Goal: Task Accomplishment & Management: Complete application form

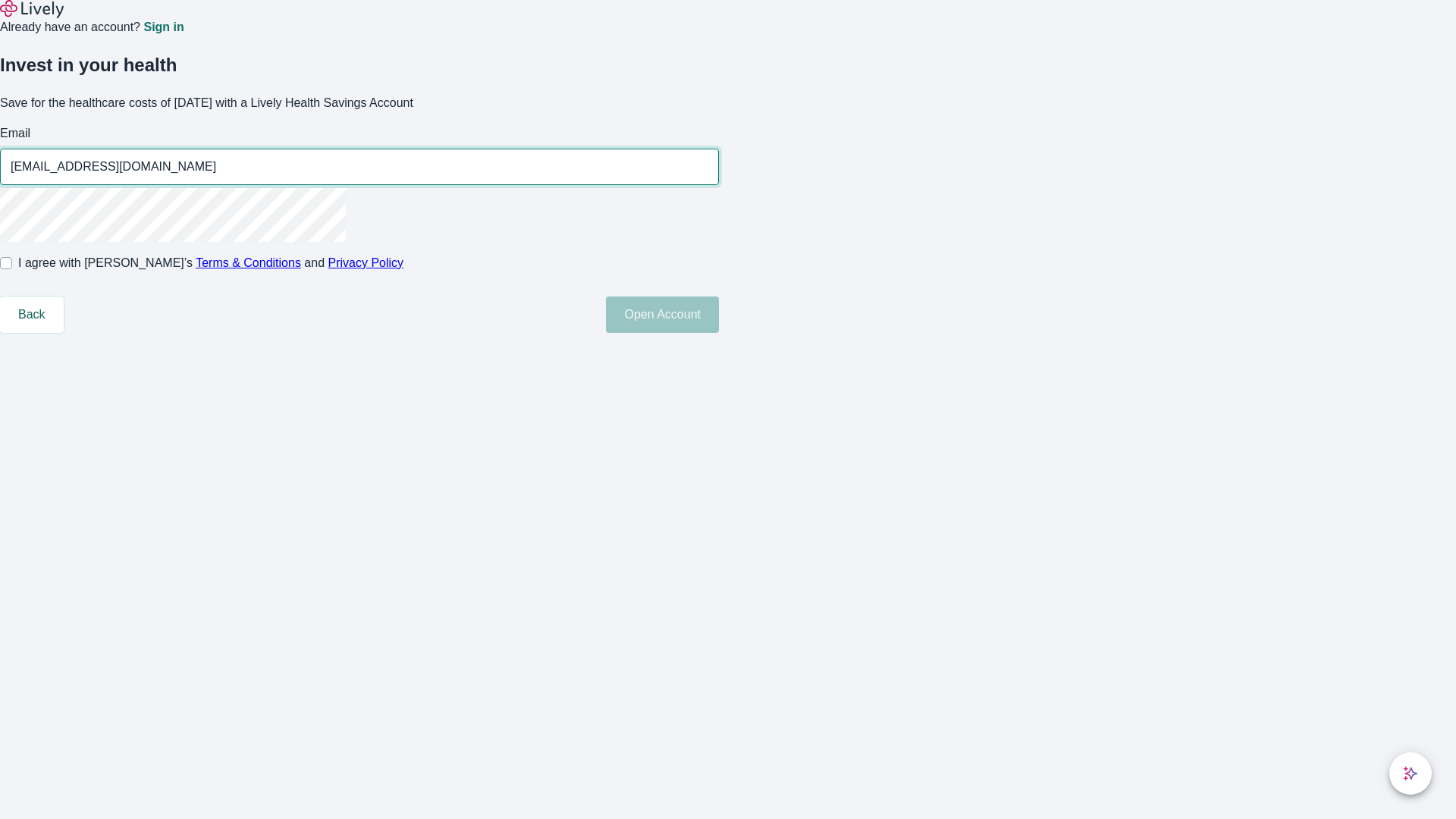
type input "[EMAIL_ADDRESS][DOMAIN_NAME]"
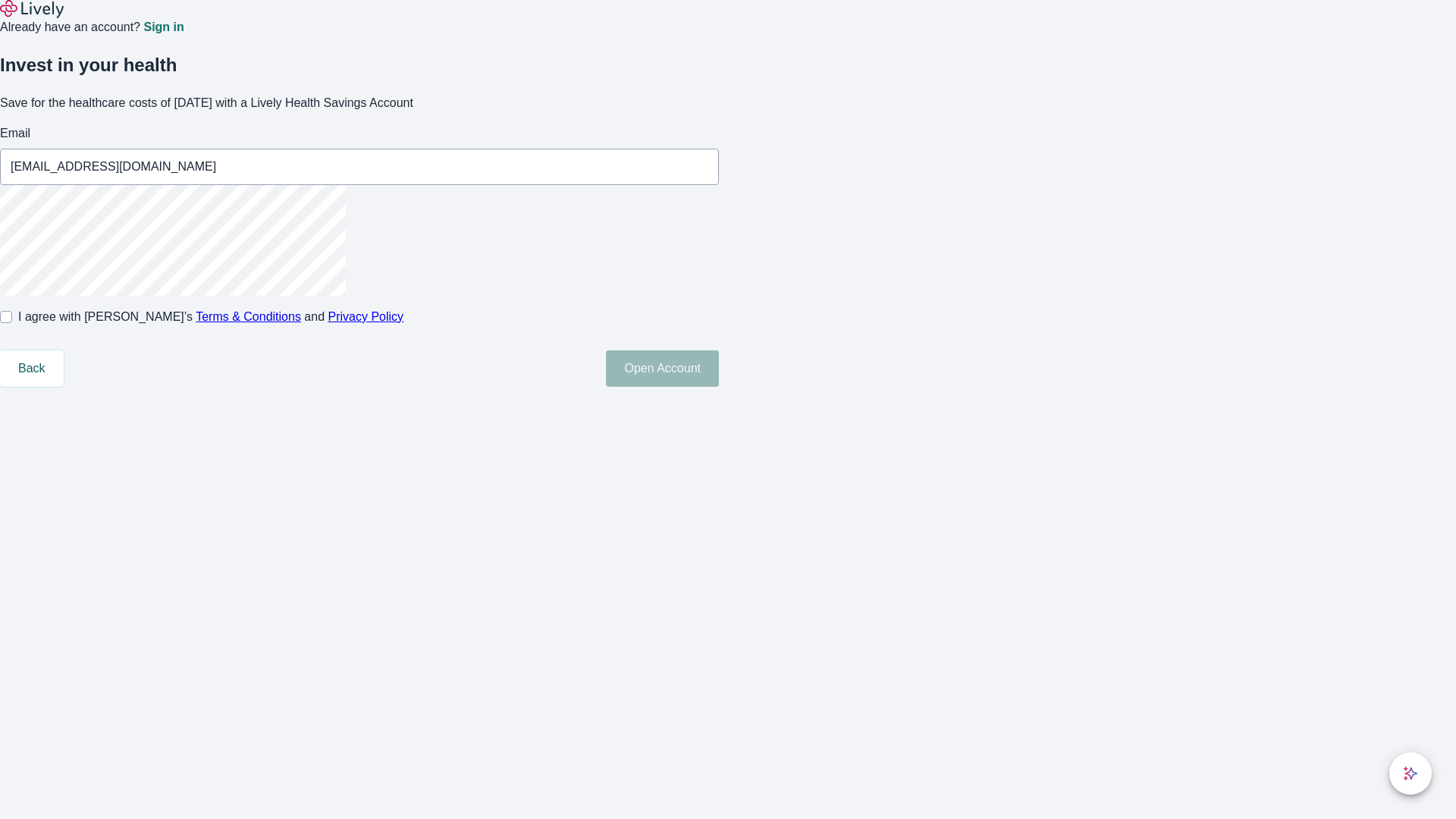
click at [12, 323] on input "I agree with Lively’s Terms & Conditions and Privacy Policy" at bounding box center [6, 317] width 12 height 12
checkbox input "true"
click at [719, 387] on button "Open Account" at bounding box center [662, 368] width 113 height 36
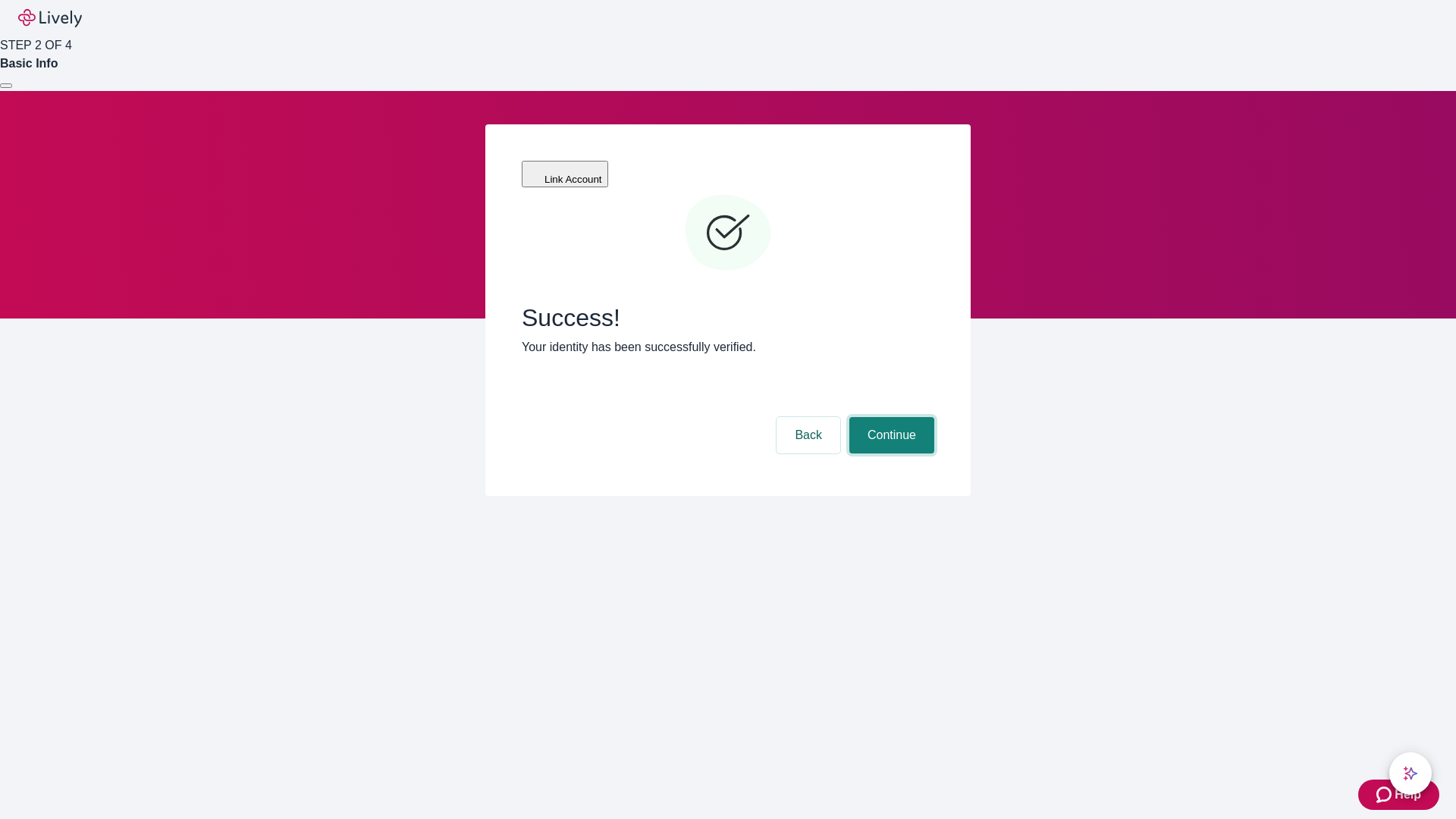
click at [890, 417] on button "Continue" at bounding box center [892, 435] width 85 height 36
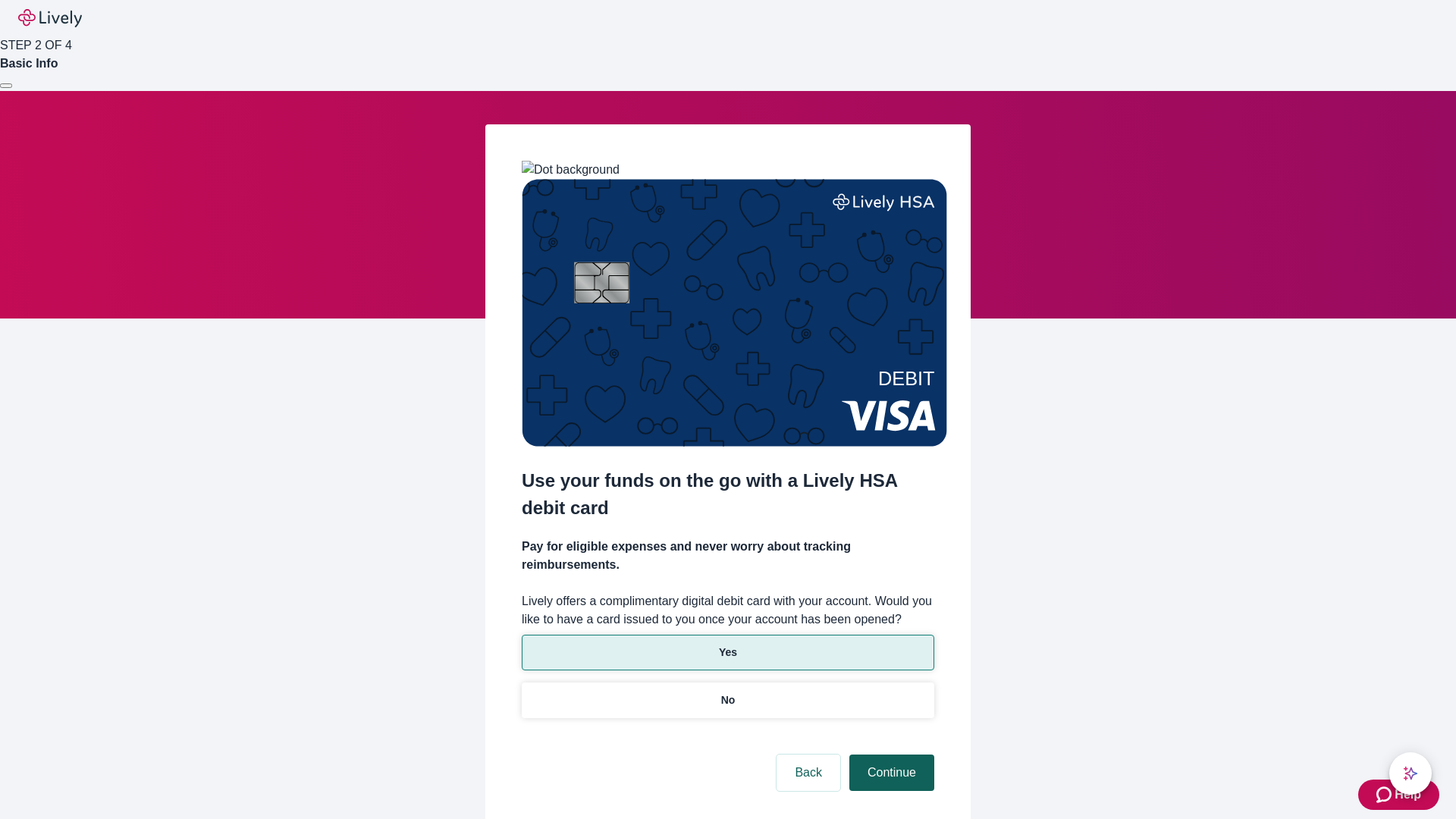
click at [727, 693] on p "No" at bounding box center [728, 701] width 14 height 16
click at [890, 755] on button "Continue" at bounding box center [892, 773] width 85 height 36
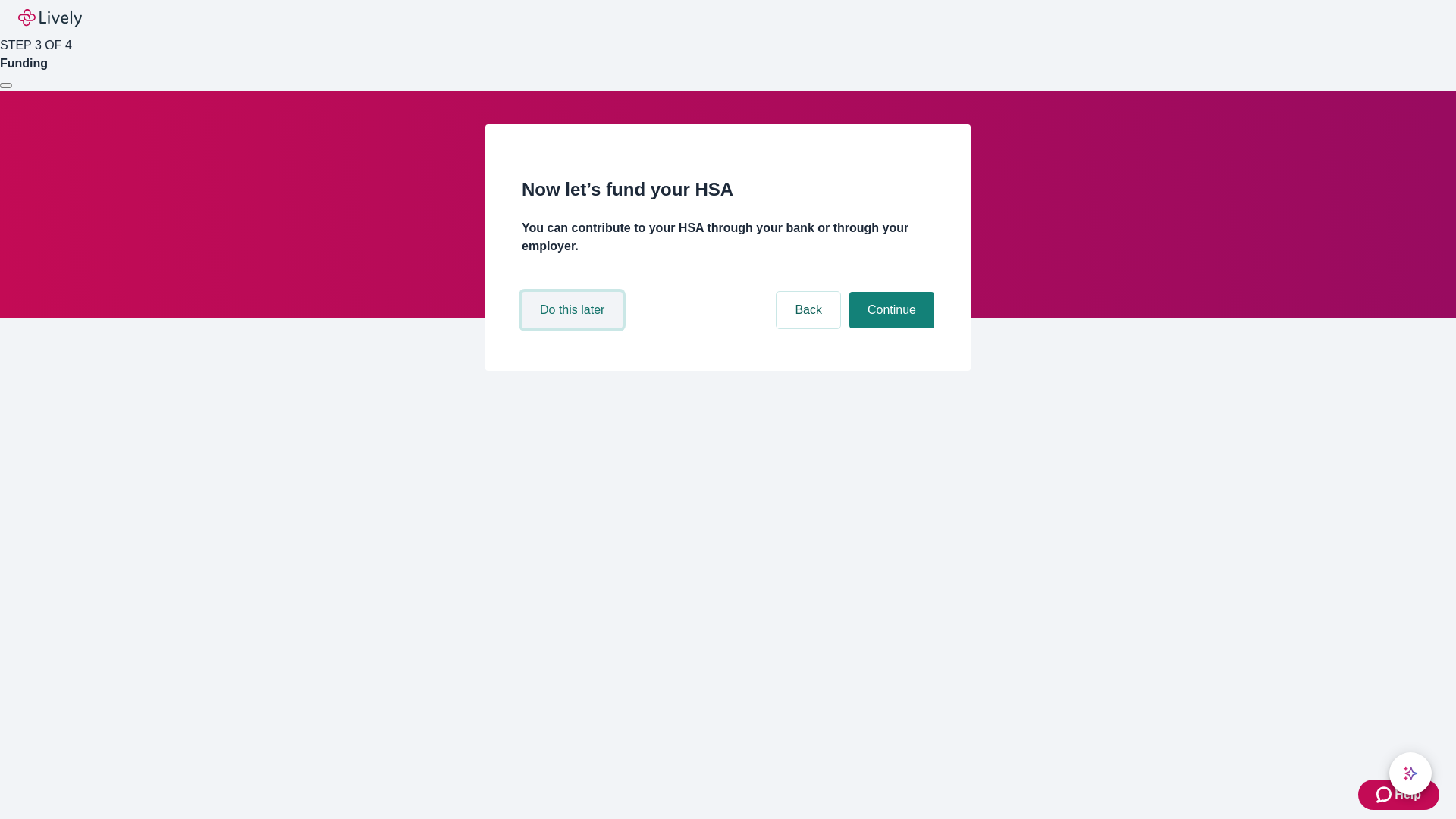
click at [574, 328] on button "Do this later" at bounding box center [572, 309] width 100 height 36
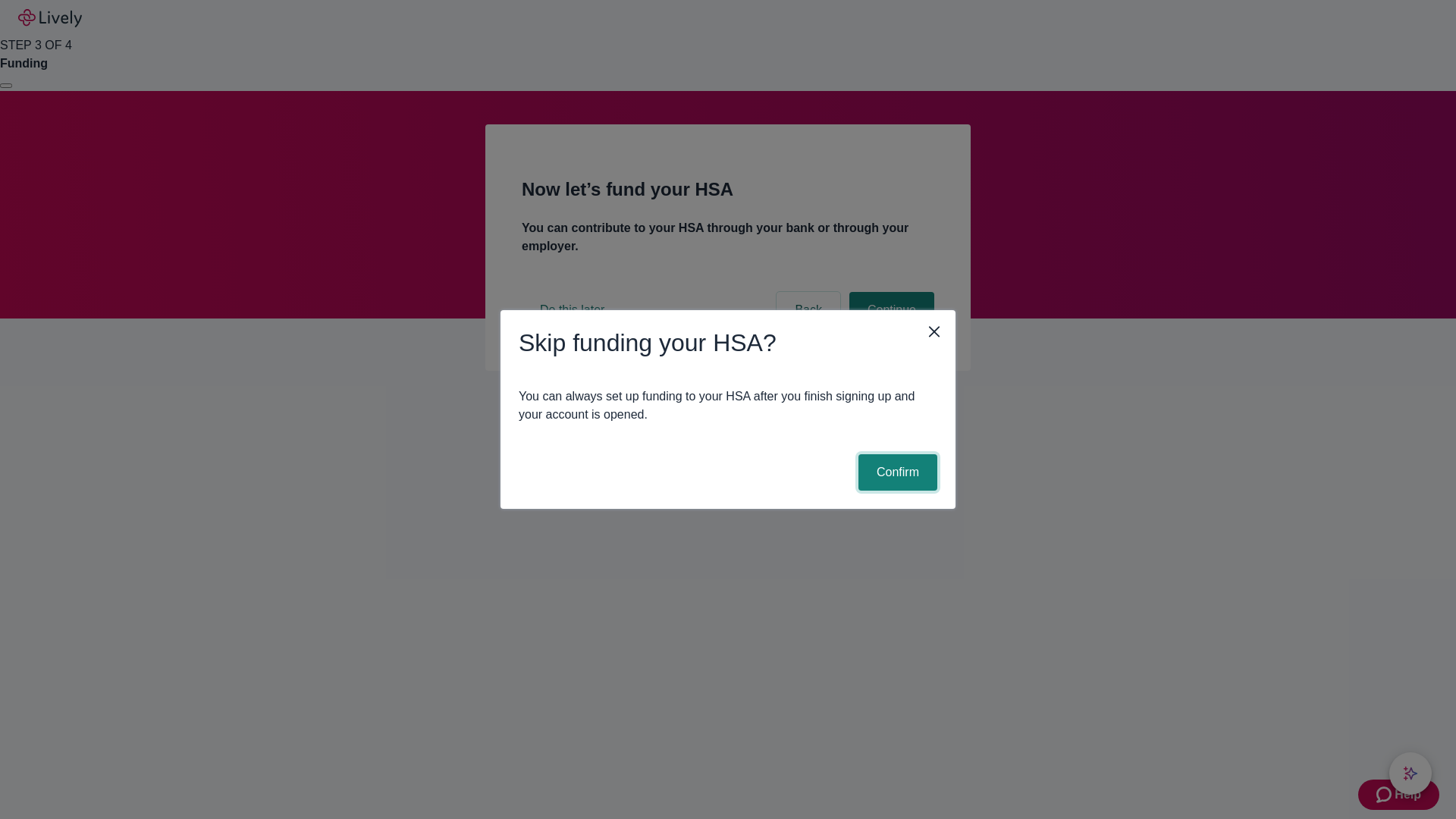
click at [896, 473] on button "Confirm" at bounding box center [898, 472] width 79 height 36
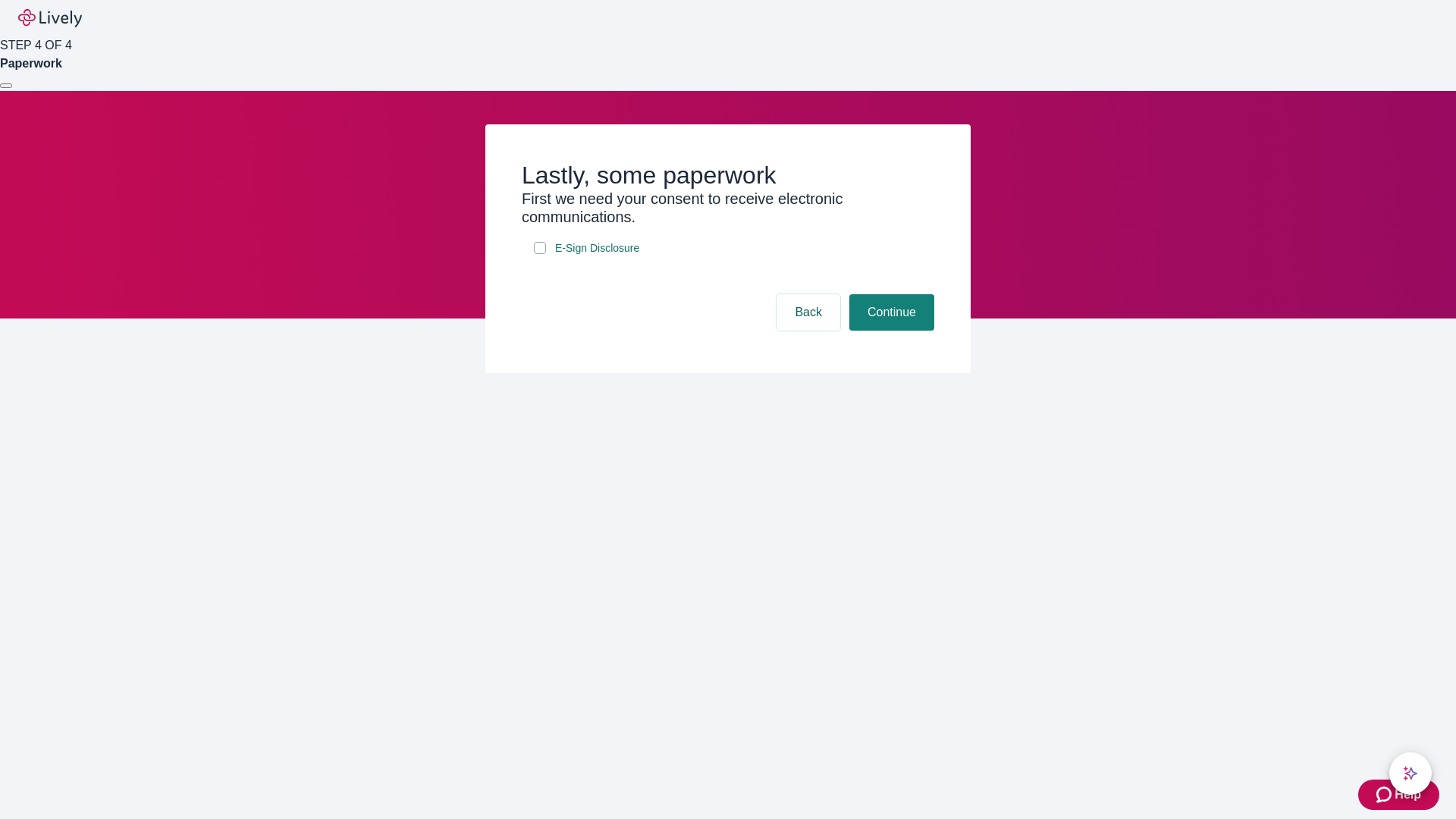
click at [540, 254] on input "E-Sign Disclosure" at bounding box center [540, 248] width 12 height 12
checkbox input "true"
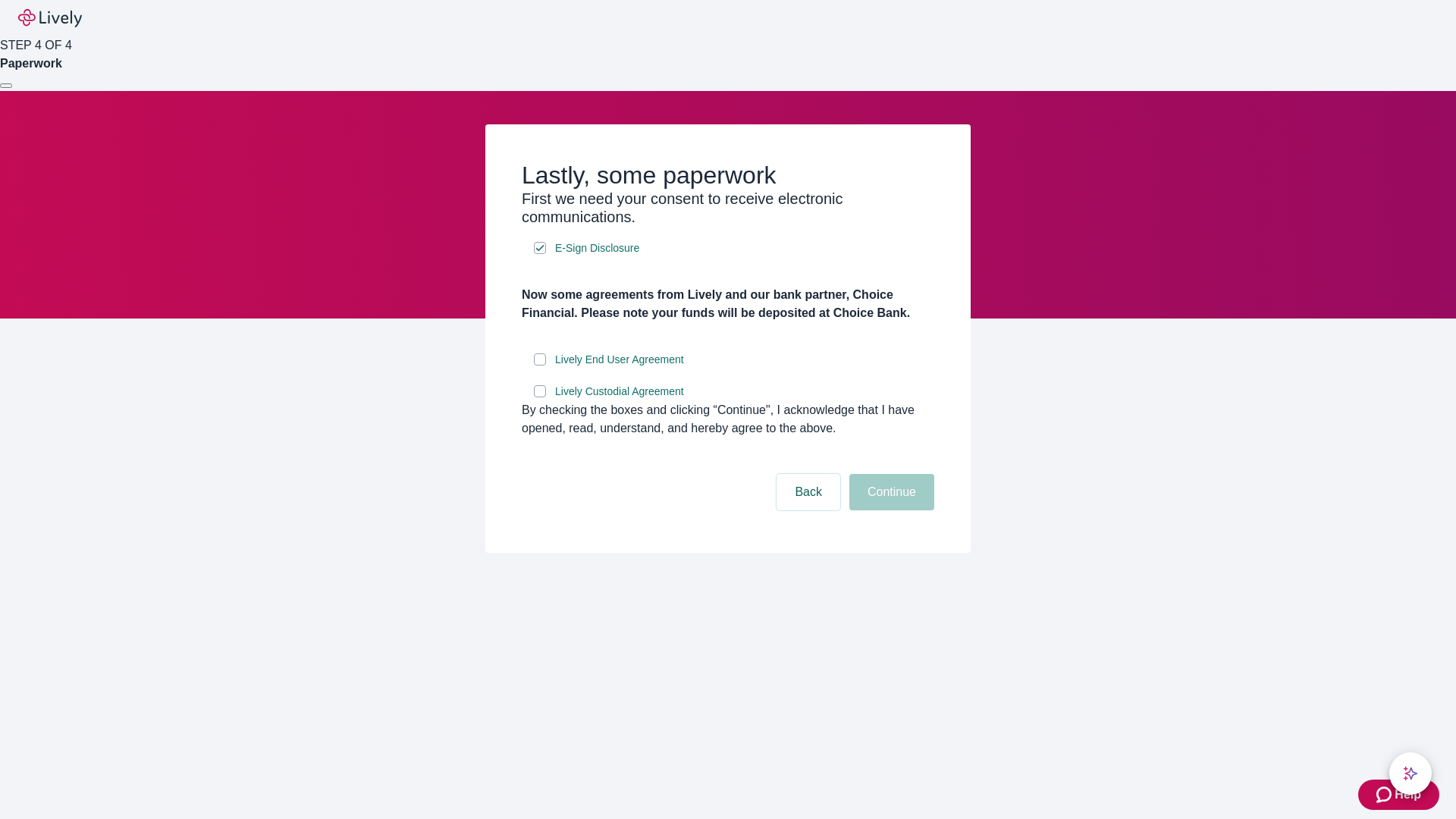
click at [540, 365] on input "Lively End User Agreement" at bounding box center [540, 360] width 12 height 12
checkbox input "true"
click at [540, 397] on input "Lively Custodial Agreement" at bounding box center [540, 391] width 12 height 12
checkbox input "true"
click at [890, 510] on button "Continue" at bounding box center [892, 492] width 85 height 36
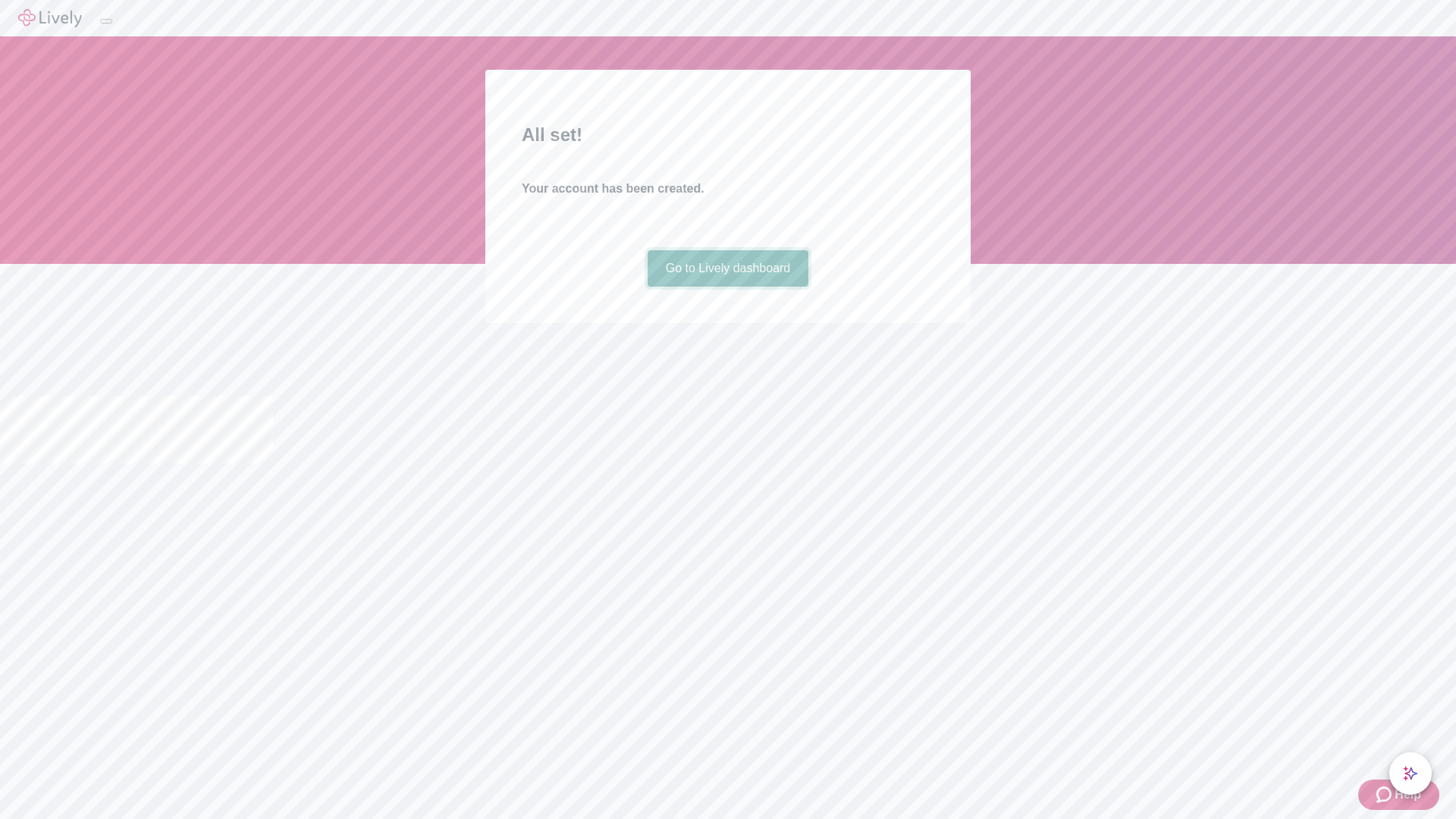
click at [727, 287] on link "Go to Lively dashboard" at bounding box center [729, 269] width 162 height 36
